Goal: Information Seeking & Learning: Learn about a topic

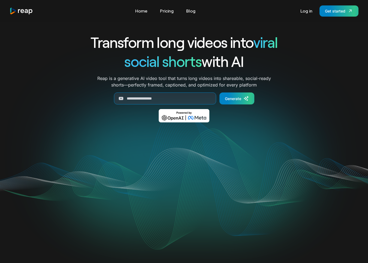
click at [243, 18] on div "Tools Link Five Link Six Link Seven Business Link Five Link Six Link Seven Home…" at bounding box center [184, 11] width 366 height 22
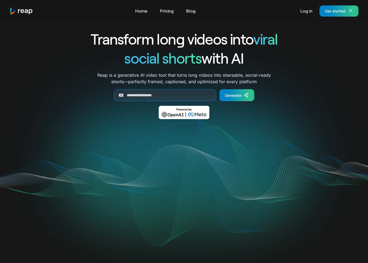
scroll to position [4, 0]
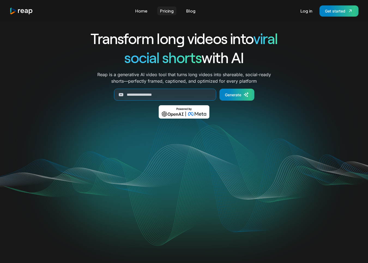
click at [167, 10] on link "Pricing" at bounding box center [166, 11] width 19 height 9
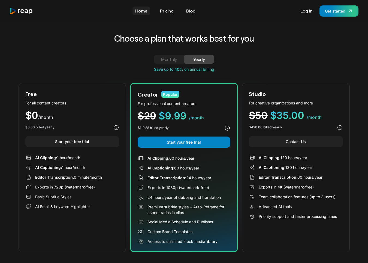
click at [138, 11] on link "Home" at bounding box center [141, 11] width 18 height 9
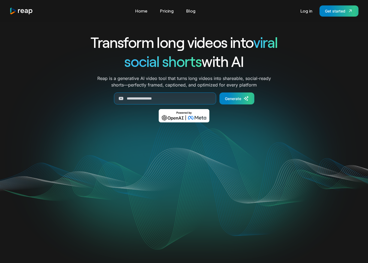
click at [218, 38] on h1 "Transform long videos into viral" at bounding box center [184, 42] width 227 height 19
